Goal: Feedback & Contribution: Contribute content

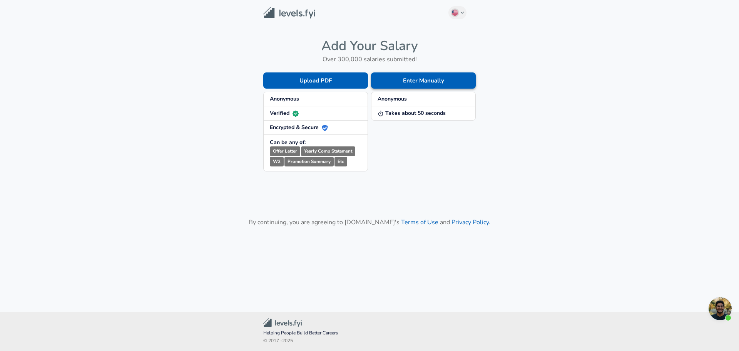
click at [430, 80] on button "Enter Manually" at bounding box center [423, 80] width 105 height 16
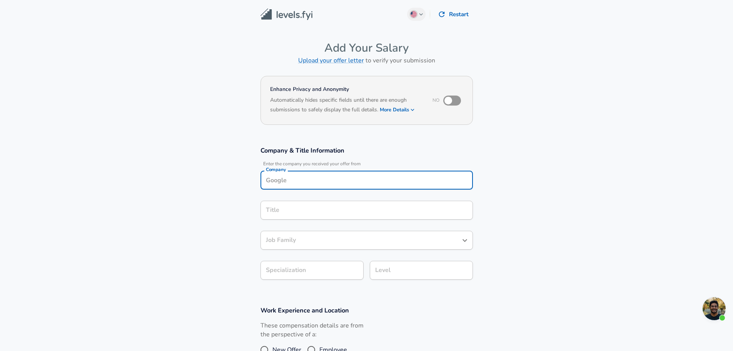
click at [396, 176] on input "Company" at bounding box center [367, 180] width 206 height 12
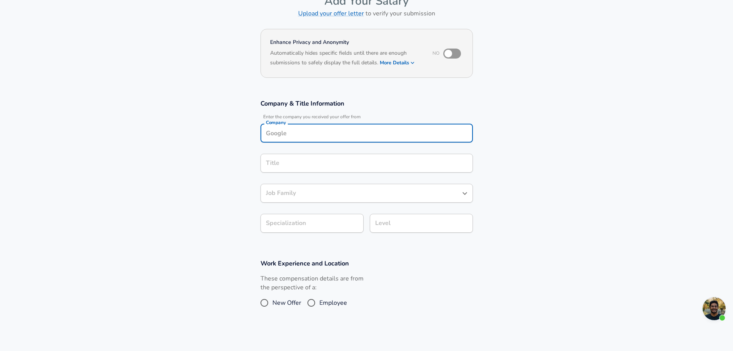
scroll to position [46, 0]
click at [388, 153] on li "Microsoft" at bounding box center [367, 152] width 212 height 12
type input "Microsoft"
click at [353, 165] on input "Title" at bounding box center [367, 164] width 206 height 12
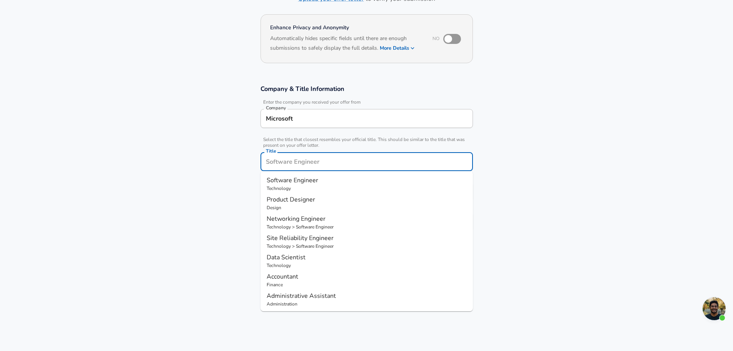
click at [353, 184] on p "Software Engineer" at bounding box center [367, 179] width 200 height 9
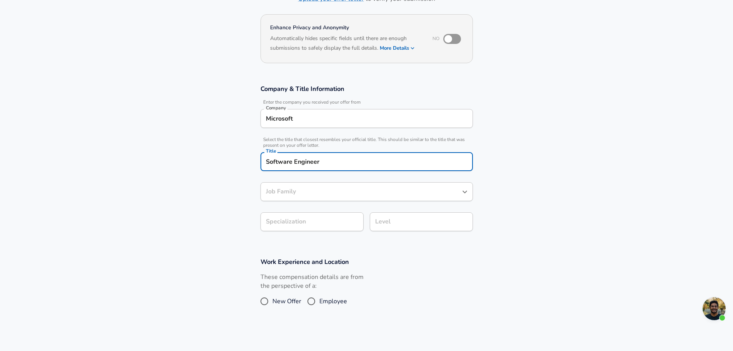
type input "Software Engineer"
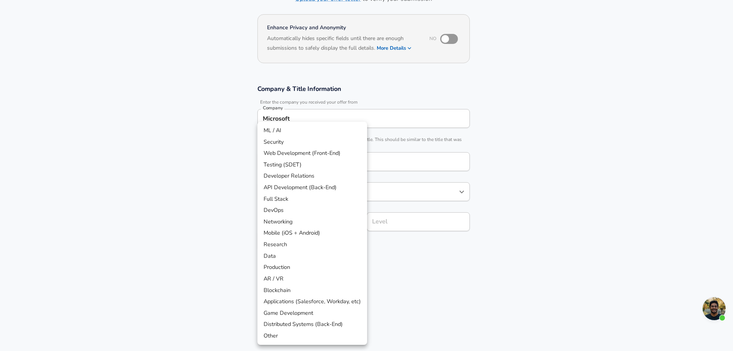
scroll to position [85, 0]
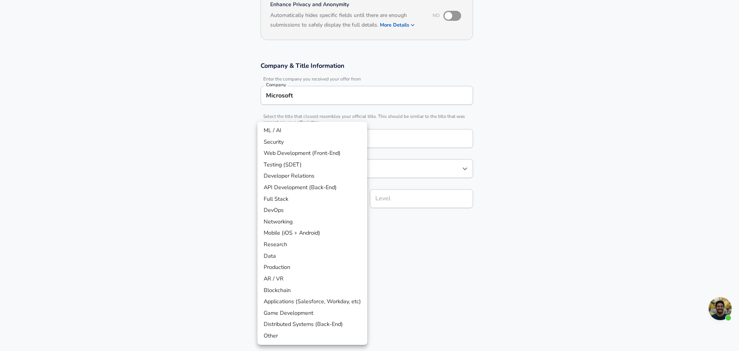
click at [332, 222] on body "English ([GEOGRAPHIC_DATA]) Change Restart Add Your Salary Upload your offer le…" at bounding box center [369, 90] width 739 height 351
click at [335, 186] on li "API Development (Back-End)" at bounding box center [312, 188] width 110 height 12
type input "API Development (Back-End)"
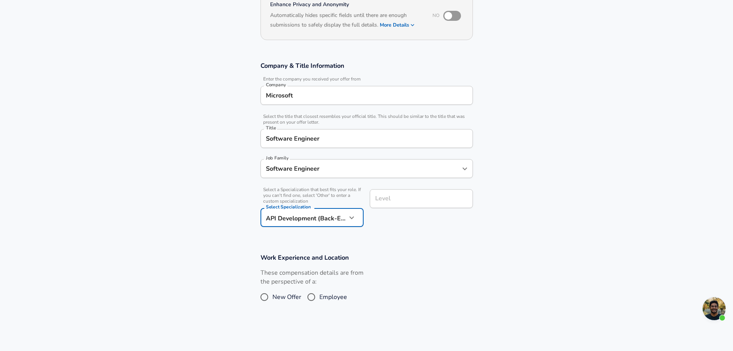
click at [389, 198] on input "Level" at bounding box center [421, 198] width 96 height 12
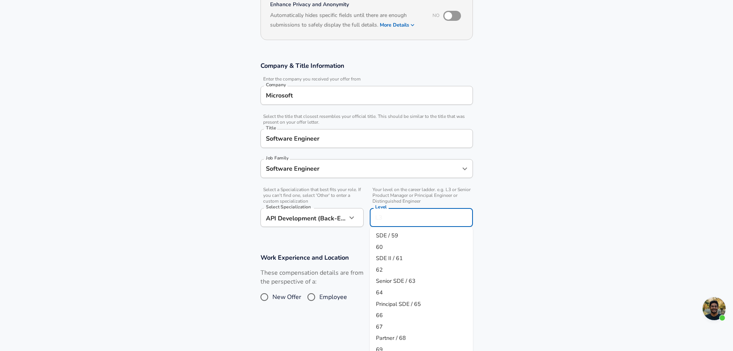
scroll to position [100, 0]
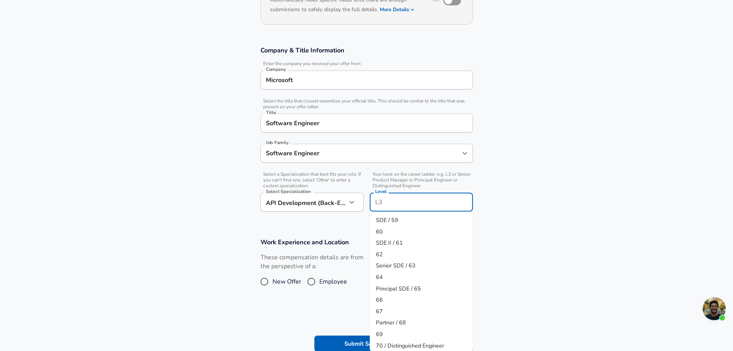
click at [401, 231] on li "60" at bounding box center [421, 232] width 103 height 12
type input "60"
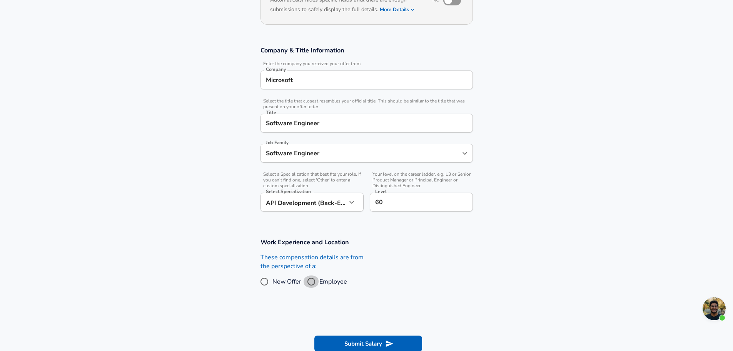
click at [311, 281] on input "Employee" at bounding box center [311, 281] width 16 height 12
radio input "true"
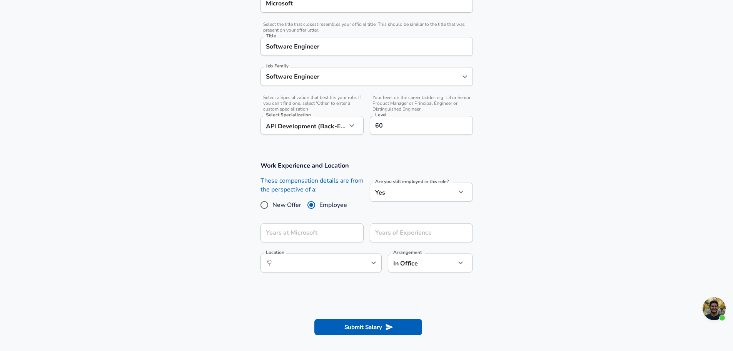
scroll to position [177, 0]
click at [317, 233] on input "Years at Microsoft" at bounding box center [304, 232] width 86 height 19
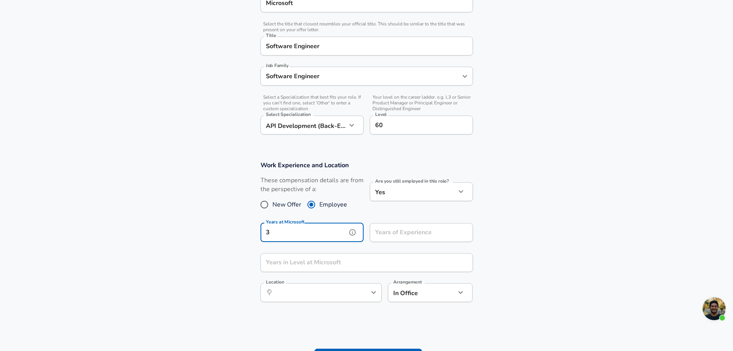
type input "3"
click at [403, 233] on input "Years of Experience" at bounding box center [413, 232] width 86 height 19
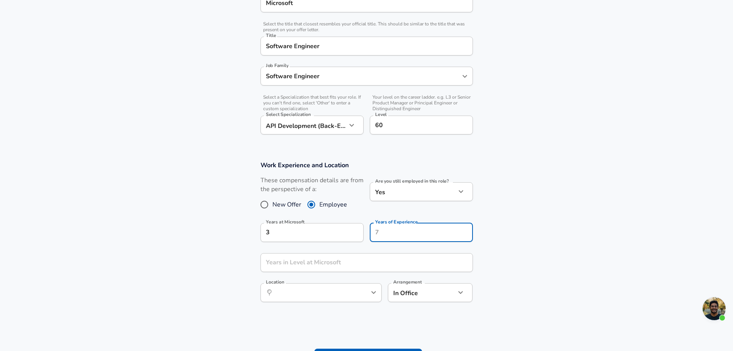
click at [570, 228] on section "Work Experience and Location These compensation details are from the perspectiv…" at bounding box center [366, 235] width 733 height 167
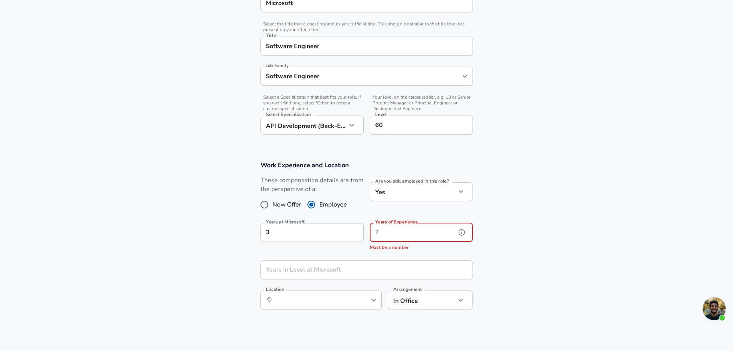
click at [391, 234] on input "Years of Experience" at bounding box center [413, 232] width 86 height 19
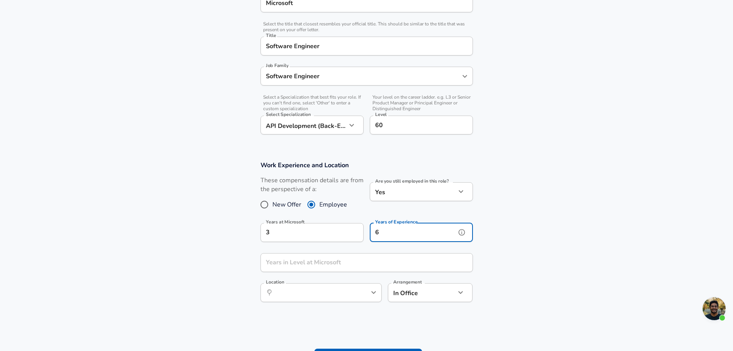
type input "6"
click at [339, 259] on input "Years in Level at Microsoft" at bounding box center [358, 262] width 195 height 19
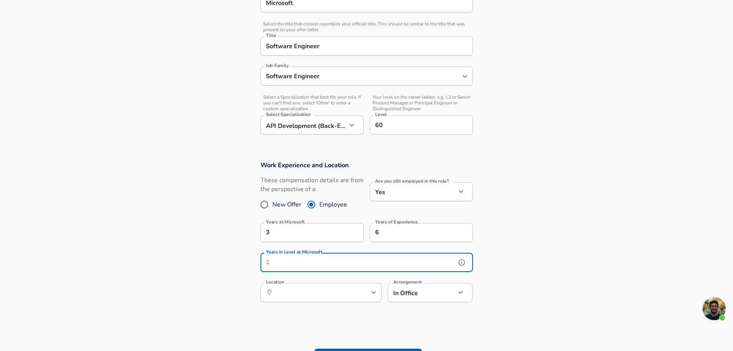
click at [462, 261] on icon "help" at bounding box center [462, 262] width 8 height 8
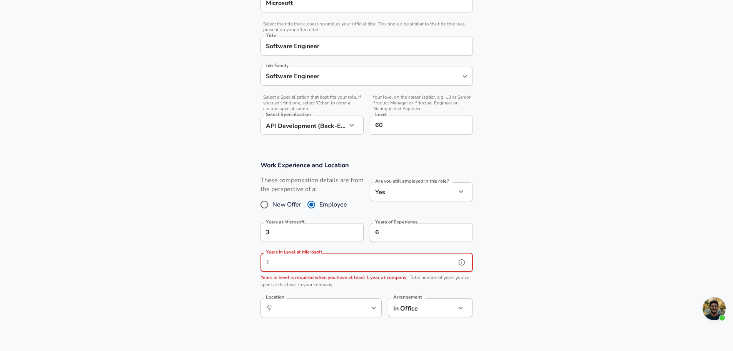
click at [427, 267] on input "Years in Level at Microsoft" at bounding box center [358, 262] width 195 height 19
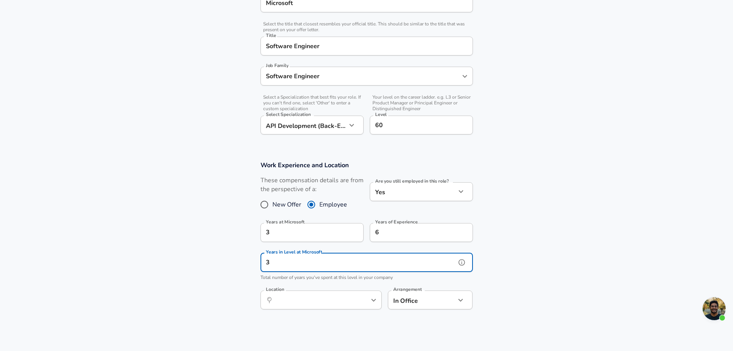
type input "3"
click at [503, 266] on section "Work Experience and Location These compensation details are from the perspectiv…" at bounding box center [366, 239] width 733 height 175
click at [353, 302] on div "​ Location" at bounding box center [321, 299] width 121 height 19
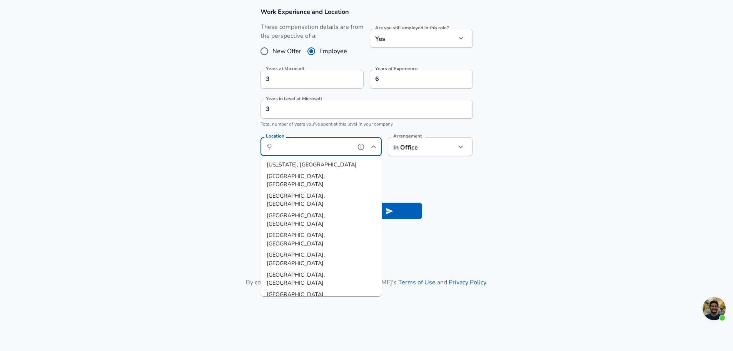
scroll to position [331, 0]
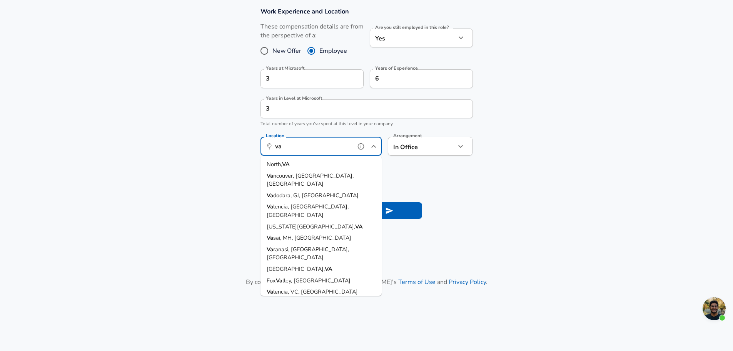
click at [338, 179] on li "Va ncouver, [GEOGRAPHIC_DATA], [GEOGRAPHIC_DATA]" at bounding box center [321, 180] width 121 height 20
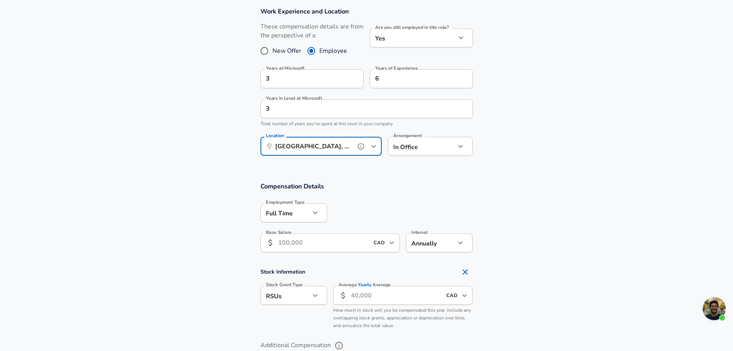
type input "[GEOGRAPHIC_DATA], [GEOGRAPHIC_DATA], [GEOGRAPHIC_DATA]"
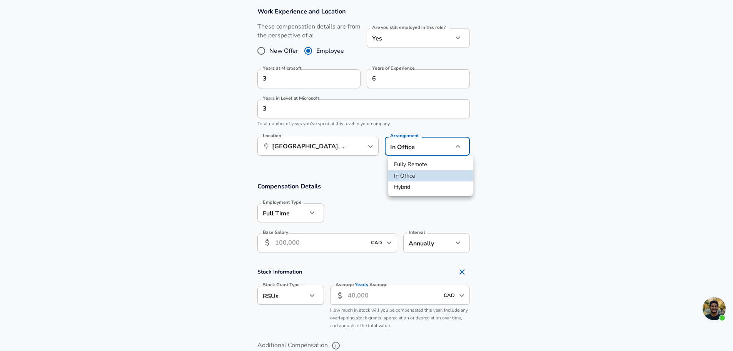
click at [433, 164] on li "Fully Remote" at bounding box center [430, 165] width 85 height 12
type input "remote"
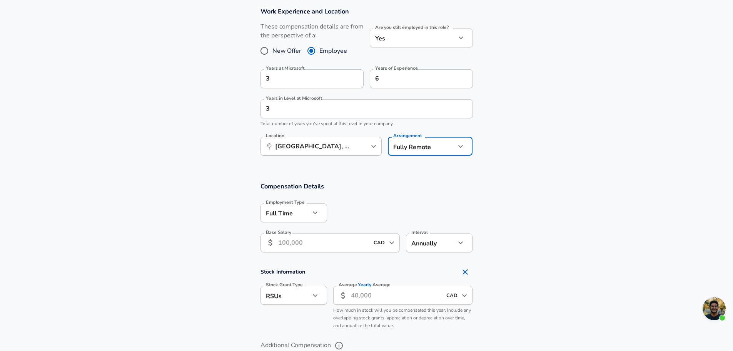
click at [358, 247] on input "Base Salary" at bounding box center [323, 242] width 91 height 19
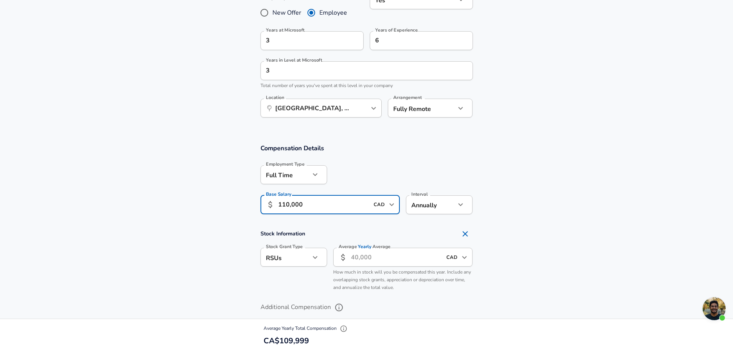
scroll to position [369, 0]
type input "110,000"
click at [402, 261] on input "Average Yearly Average" at bounding box center [396, 256] width 91 height 19
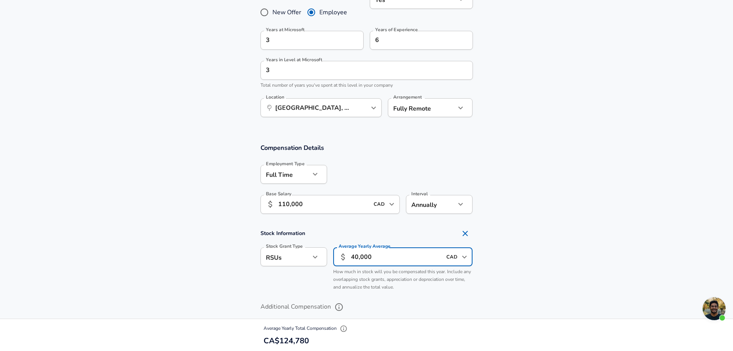
click at [580, 254] on section "Stock Information Stock Grant Type RSUs stock Stock Grant Type Average Yearly A…" at bounding box center [366, 260] width 733 height 69
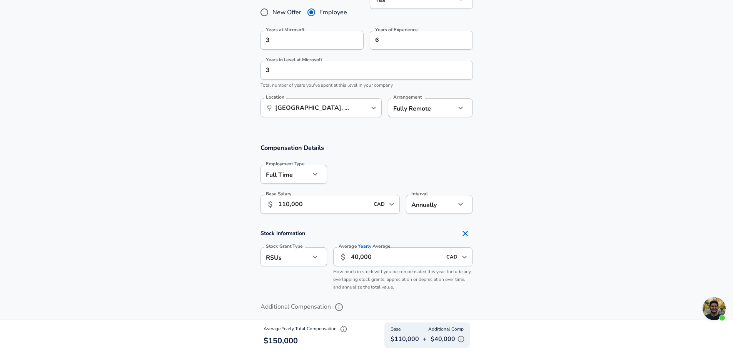
click at [356, 257] on input "40,000" at bounding box center [396, 256] width 91 height 19
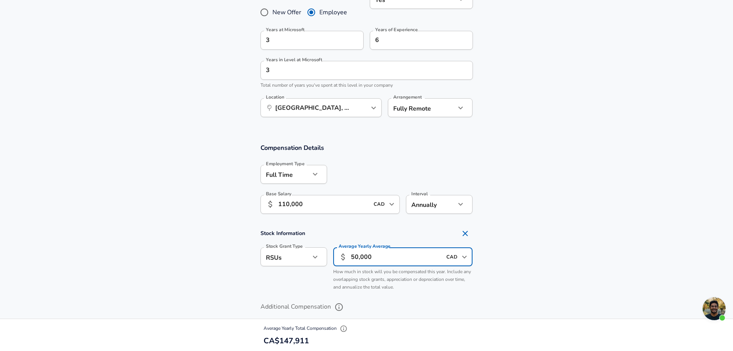
type input "50,000"
drag, startPoint x: 490, startPoint y: 234, endPoint x: 531, endPoint y: 257, distance: 47.5
click at [492, 236] on section "Stock Information Stock Grant Type RSUs stock Stock Grant Type Average Yearly A…" at bounding box center [366, 260] width 733 height 69
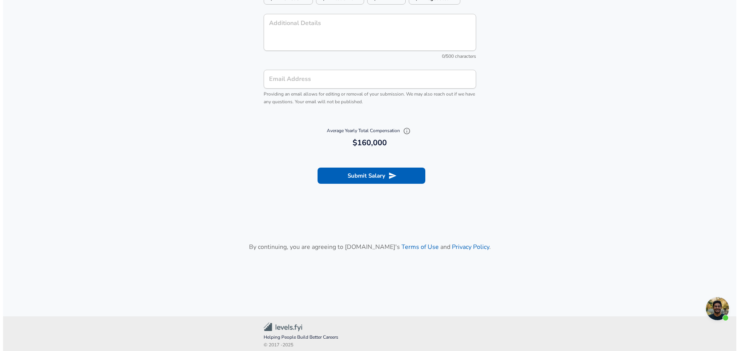
scroll to position [850, 0]
click at [384, 178] on button "Submit Salary" at bounding box center [368, 174] width 108 height 16
